Goal: Task Accomplishment & Management: Complete application form

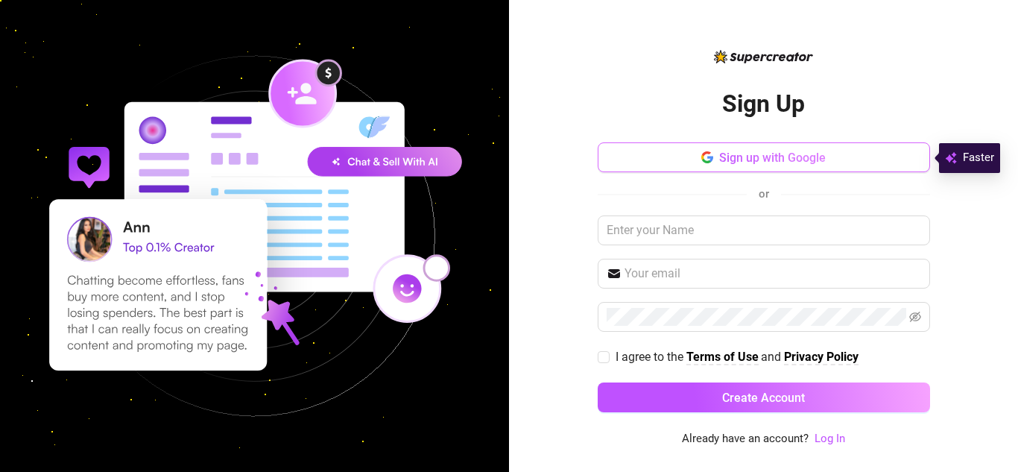
click at [806, 161] on span "Sign up with Google" at bounding box center [772, 158] width 107 height 14
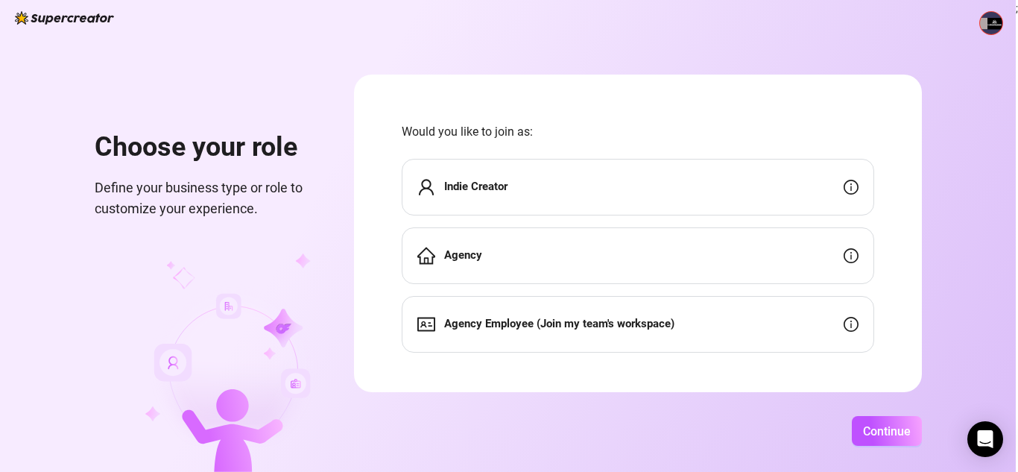
click at [489, 171] on div "Indie Creator" at bounding box center [638, 187] width 472 height 57
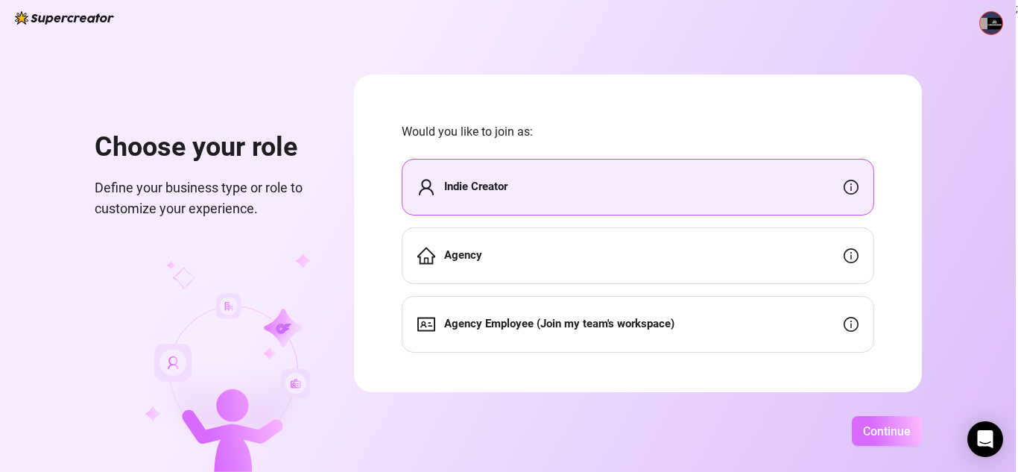
click at [894, 429] on span "Continue" at bounding box center [887, 431] width 48 height 14
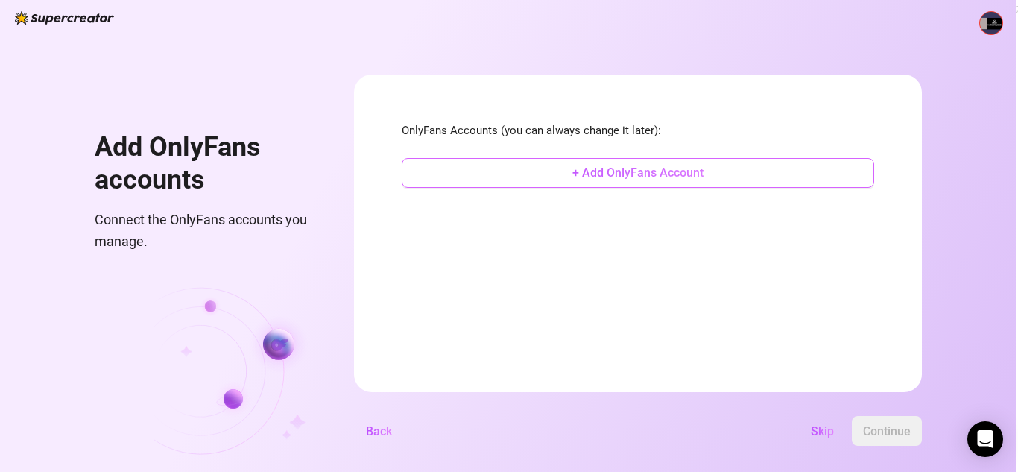
click at [660, 168] on span "+ Add OnlyFans Account" at bounding box center [637, 172] width 131 height 14
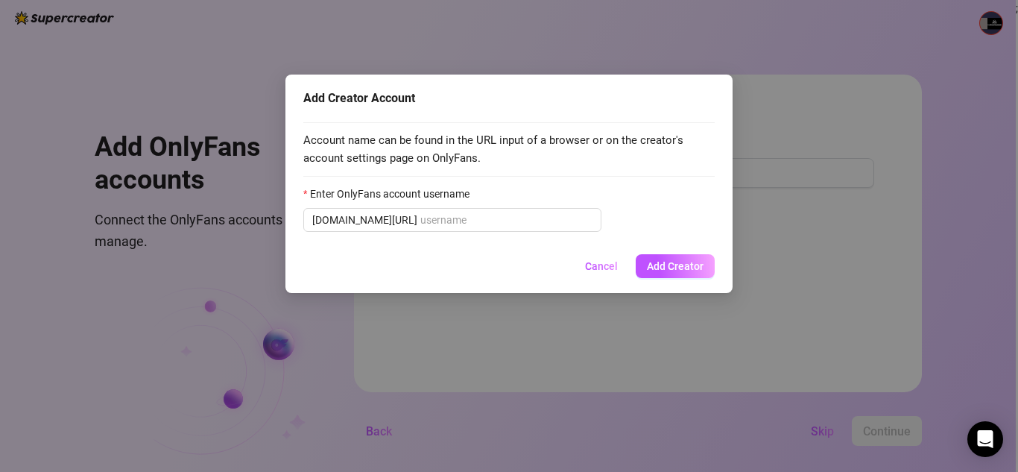
click at [847, 218] on div "Add Creator Account Account name can be found in the URL input of a browser or …" at bounding box center [509, 236] width 1018 height 472
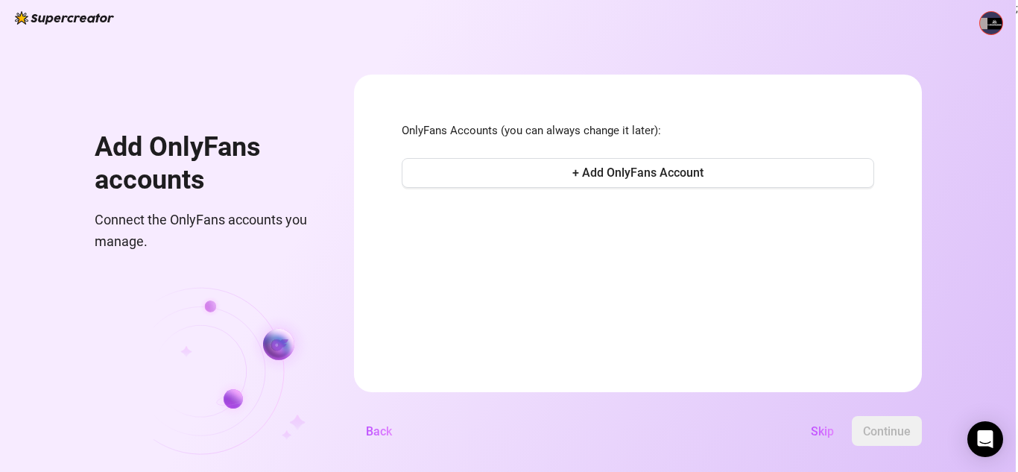
click at [96, 17] on img at bounding box center [64, 17] width 99 height 13
